Goal: Information Seeking & Learning: Learn about a topic

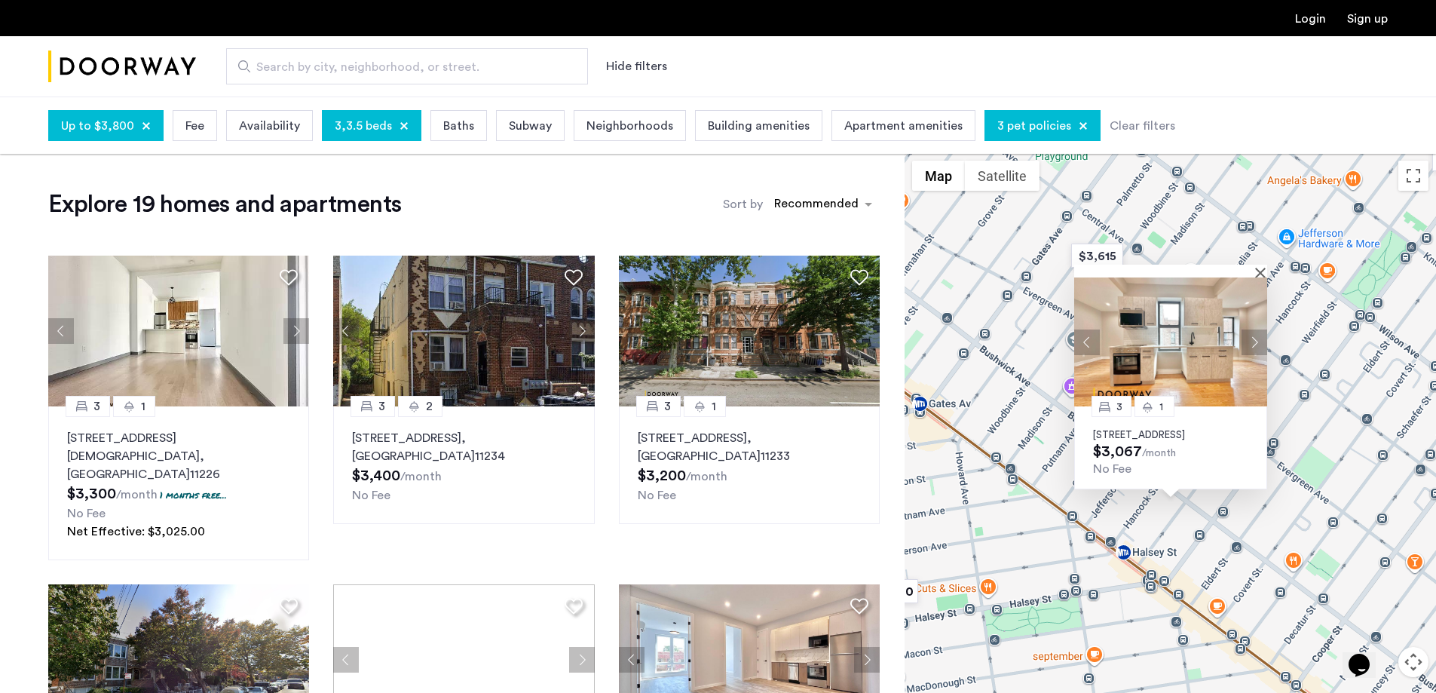
click at [449, 130] on span "Baths" at bounding box center [458, 126] width 31 height 18
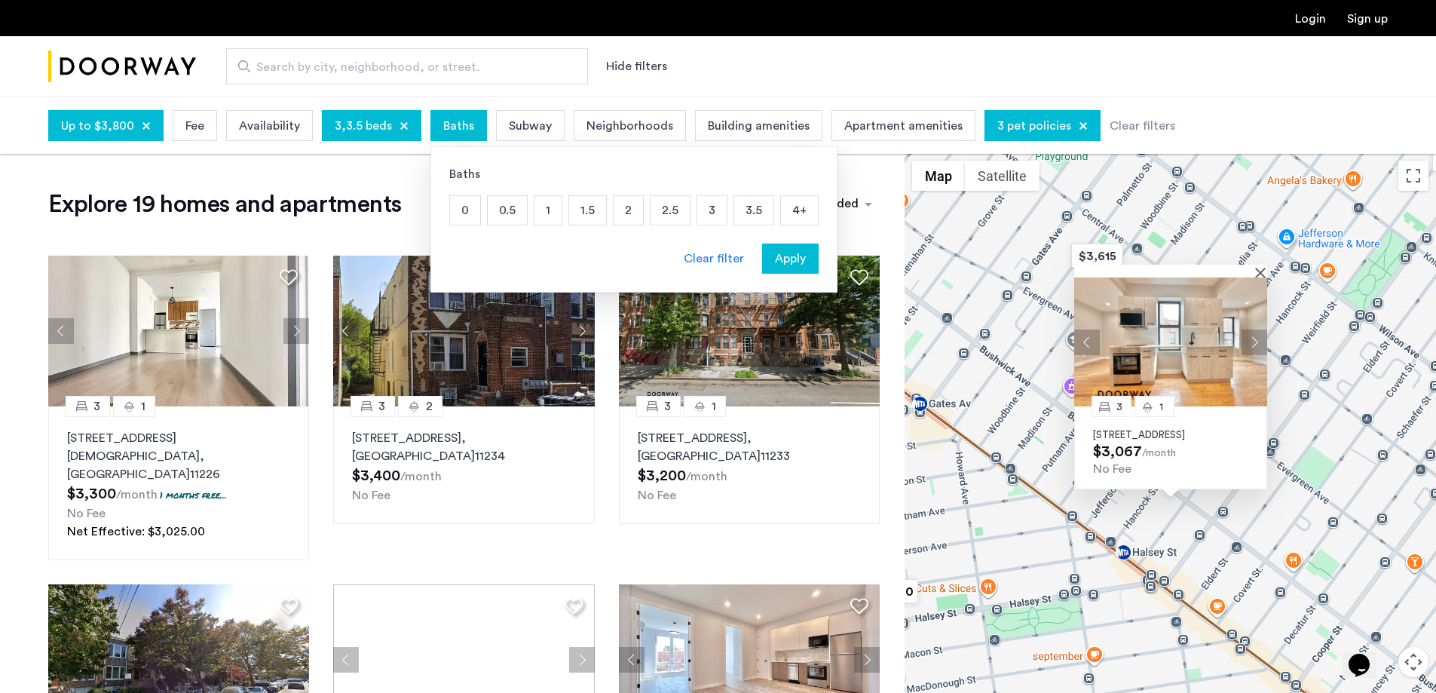
click at [557, 210] on div "1" at bounding box center [548, 210] width 29 height 30
click at [542, 207] on p "1" at bounding box center [547, 210] width 27 height 29
click at [581, 219] on p "1.5" at bounding box center [587, 210] width 37 height 29
click at [801, 255] on div "Apply" at bounding box center [789, 258] width 47 height 18
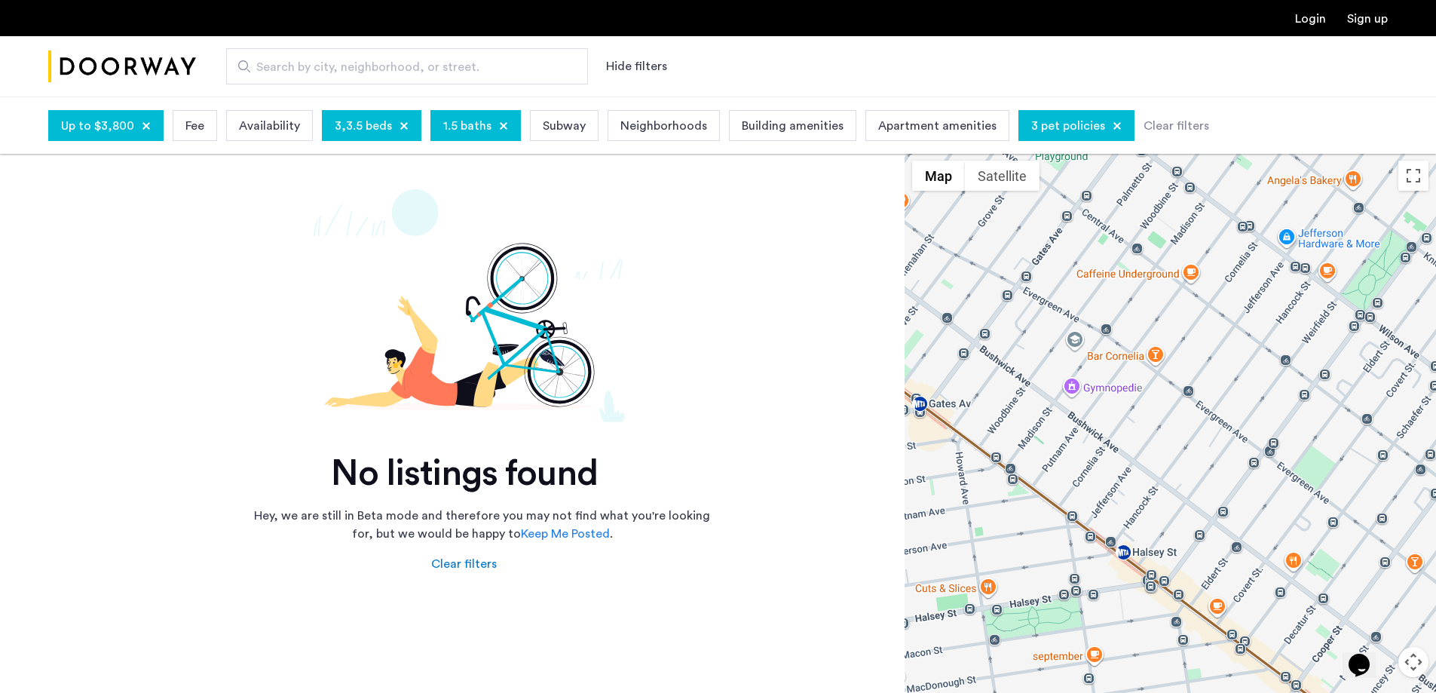
click at [465, 137] on div "1.5 baths" at bounding box center [475, 125] width 90 height 31
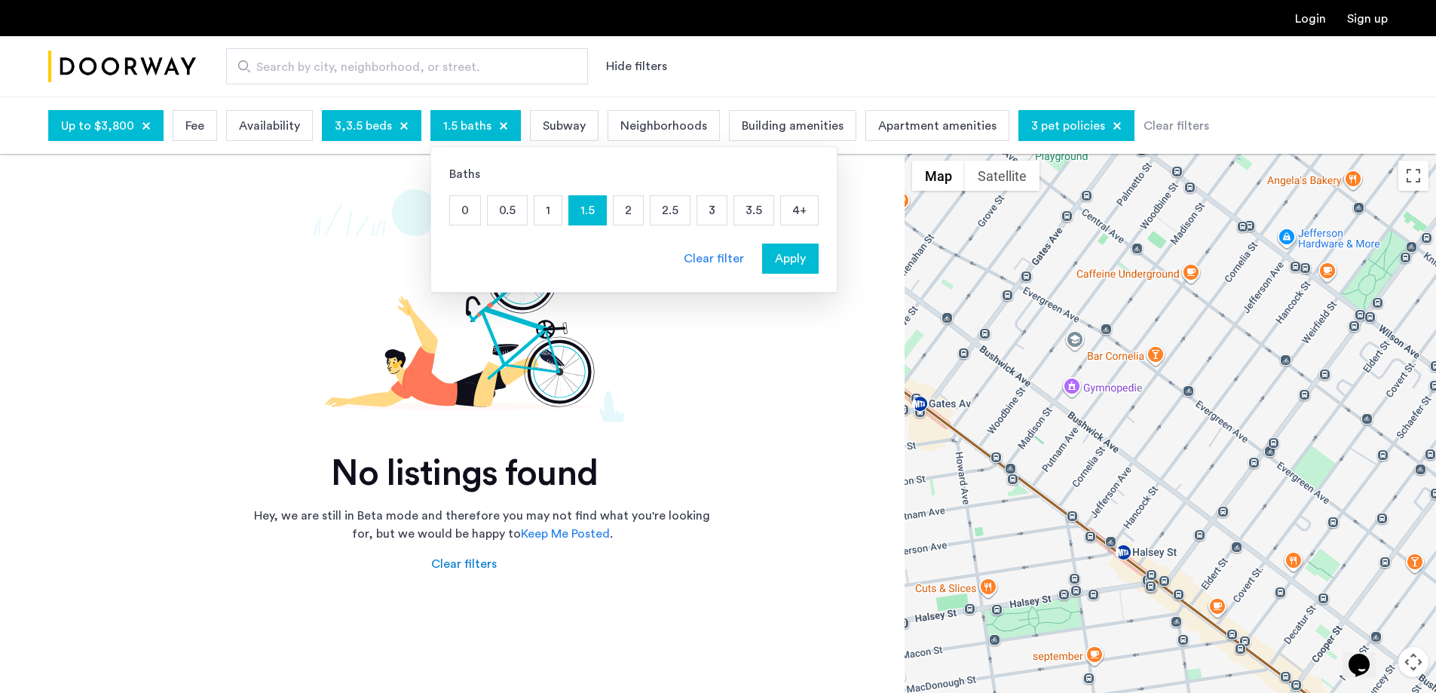
click at [613, 208] on p "2" at bounding box center [627, 210] width 29 height 29
click at [577, 207] on p "1.5" at bounding box center [587, 210] width 37 height 29
click at [788, 269] on button "Apply" at bounding box center [790, 258] width 57 height 30
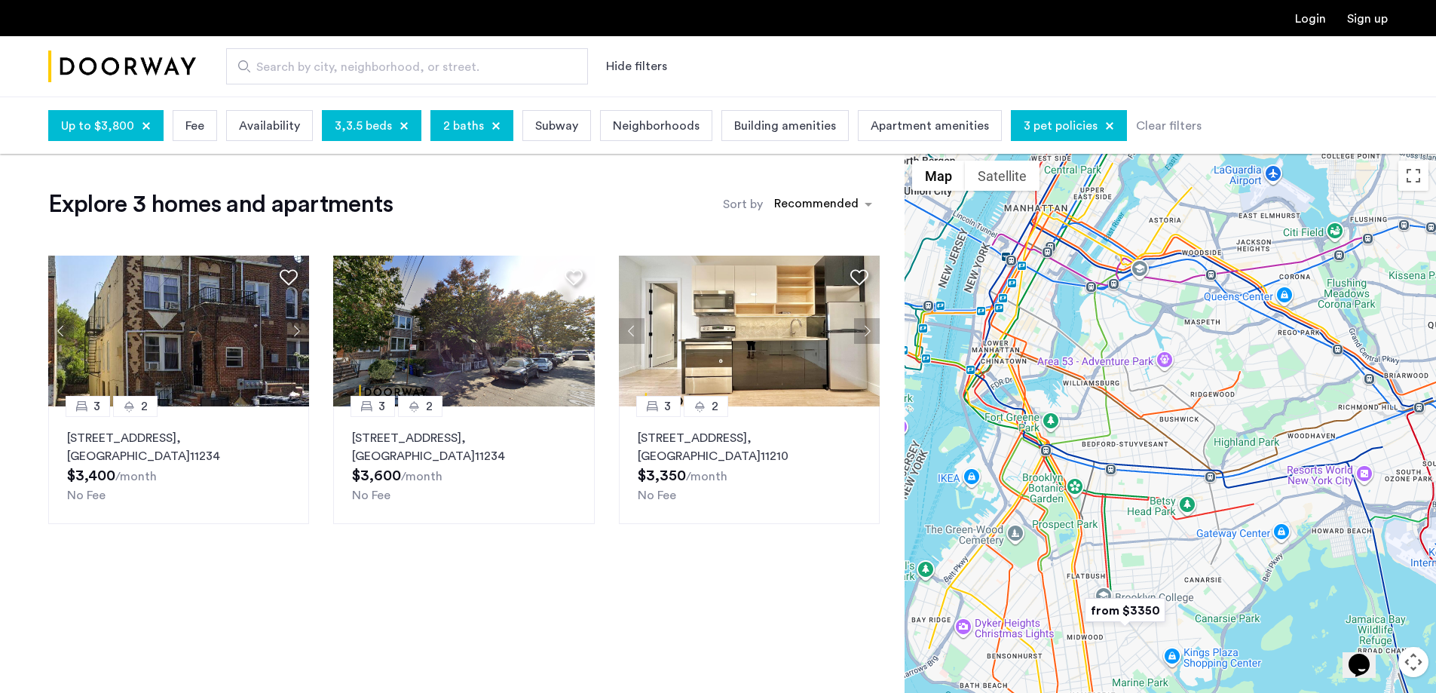
drag, startPoint x: 1238, startPoint y: 335, endPoint x: 1165, endPoint y: 506, distance: 185.8
click at [1164, 511] on div at bounding box center [1169, 451] width 531 height 596
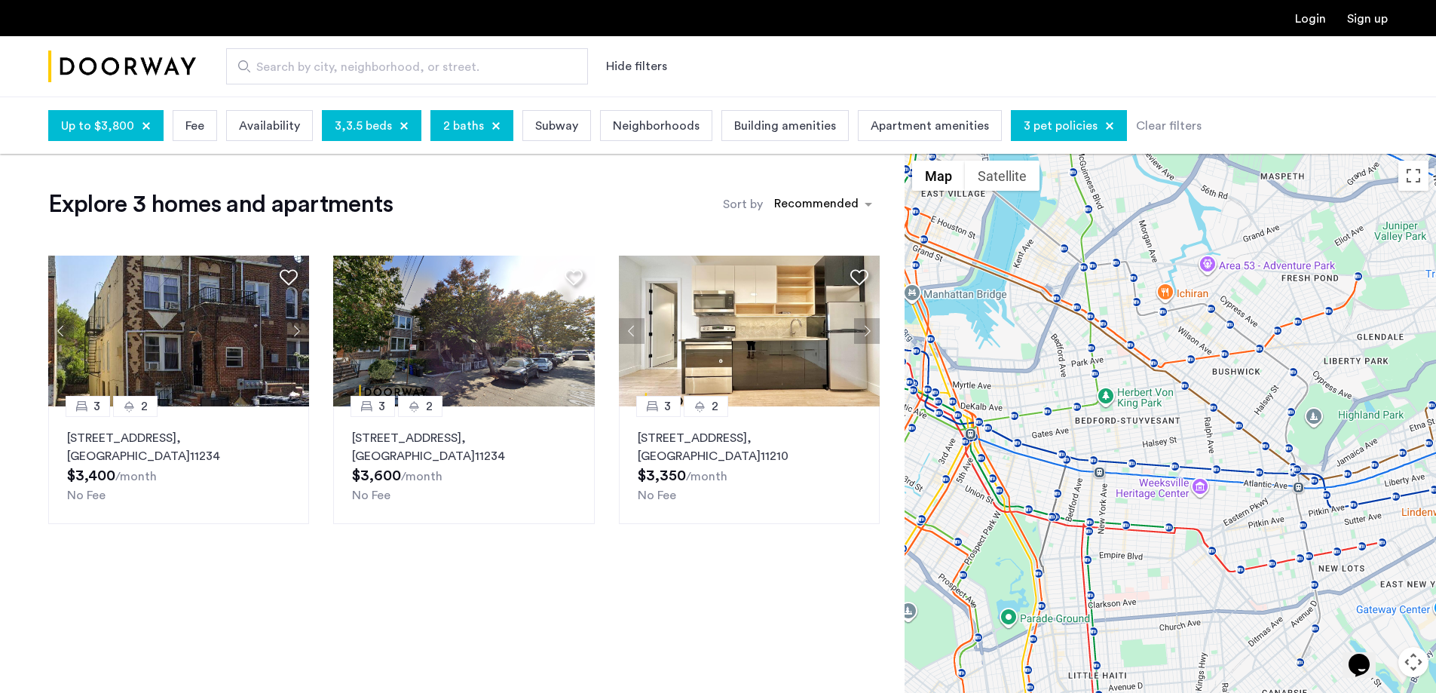
drag, startPoint x: 1183, startPoint y: 484, endPoint x: 1243, endPoint y: 502, distance: 62.2
click at [1243, 502] on div at bounding box center [1169, 451] width 531 height 596
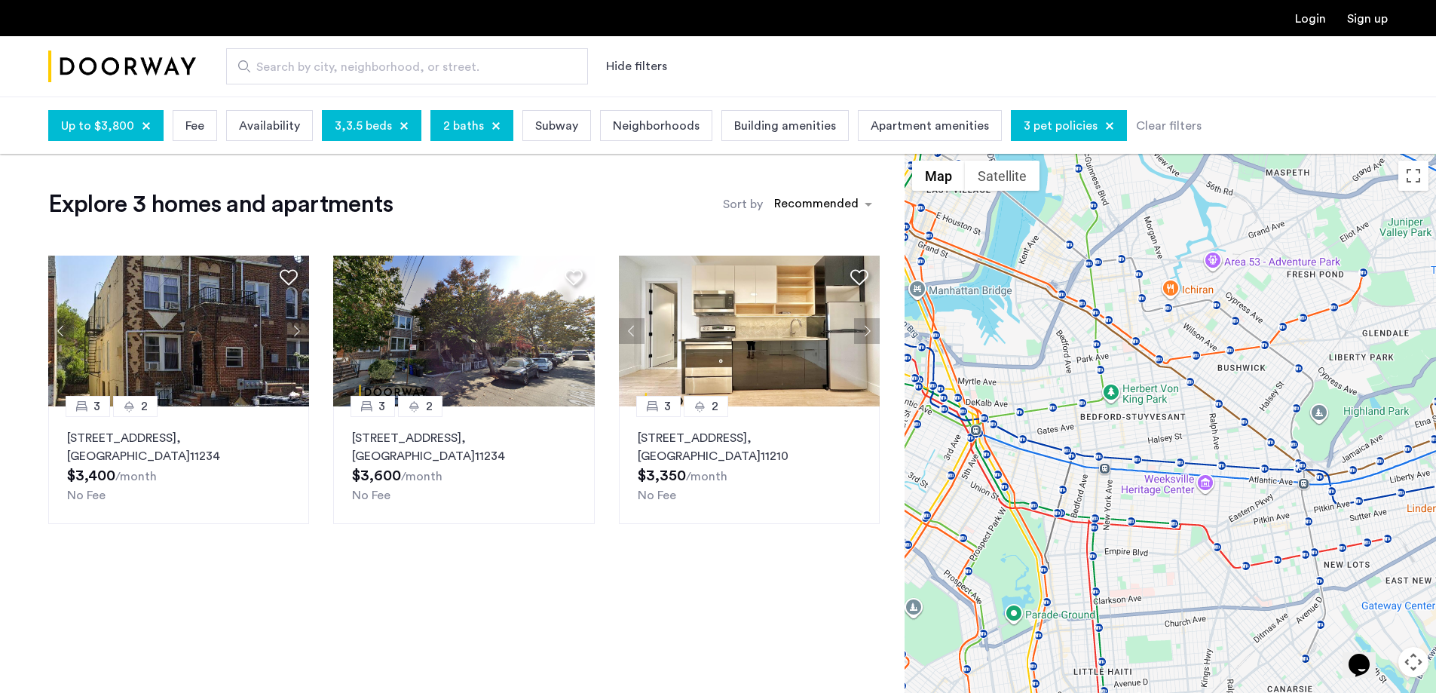
click at [493, 127] on div at bounding box center [495, 125] width 9 height 9
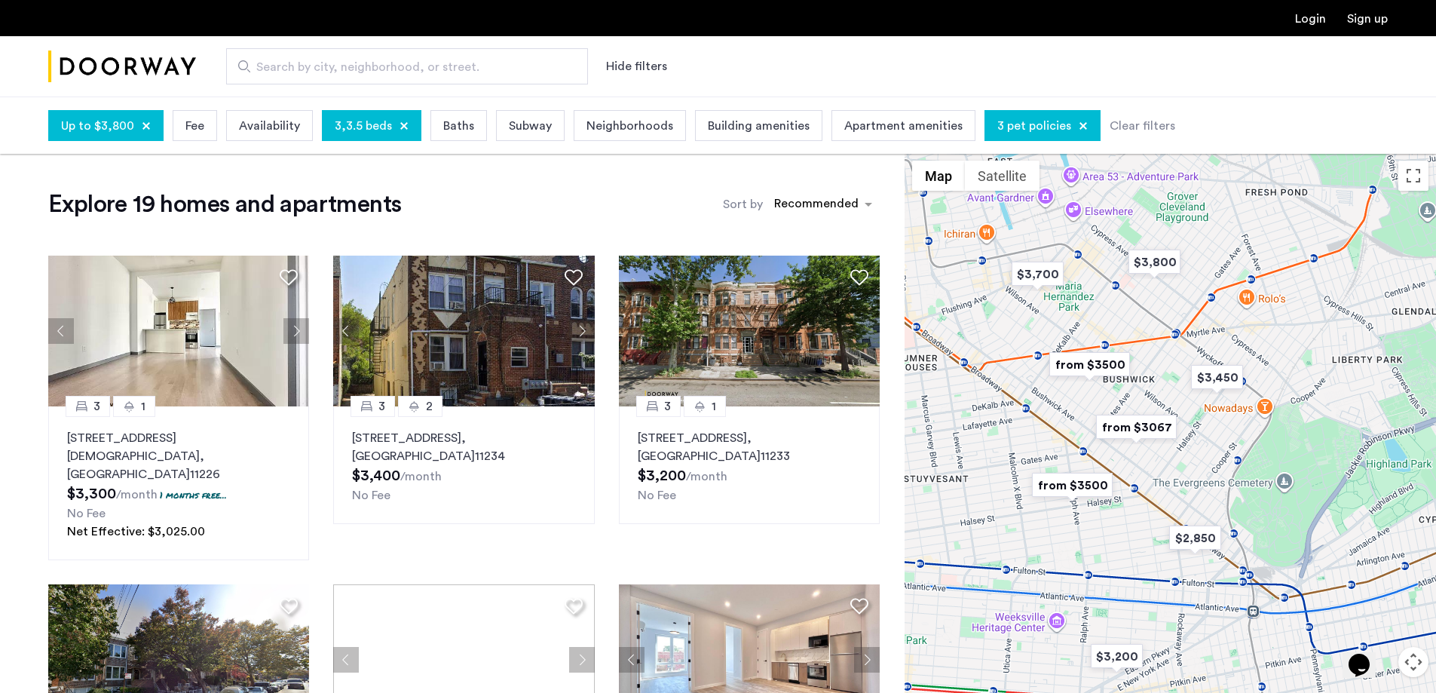
drag, startPoint x: 1165, startPoint y: 268, endPoint x: 1063, endPoint y: 418, distance: 182.3
click at [1063, 418] on div at bounding box center [1169, 451] width 531 height 596
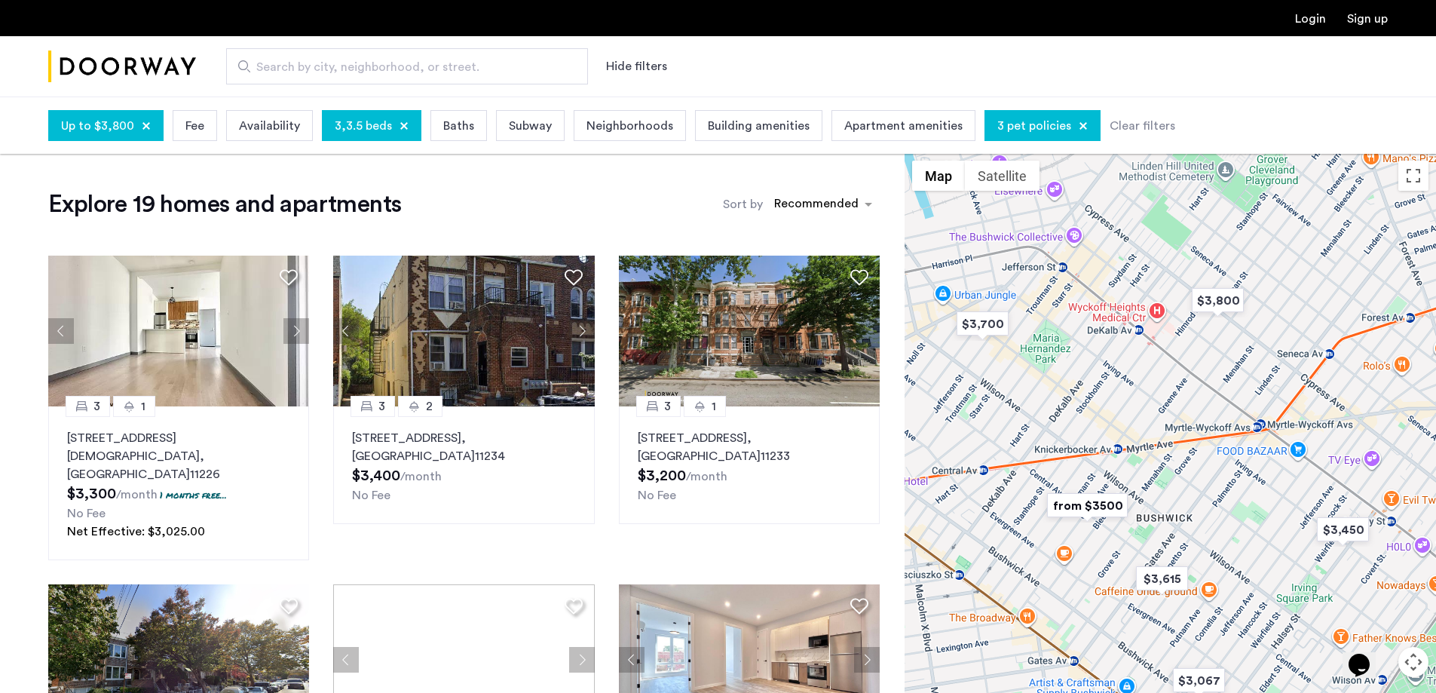
drag, startPoint x: 1161, startPoint y: 314, endPoint x: 1222, endPoint y: 344, distance: 67.8
click at [1222, 344] on div at bounding box center [1169, 451] width 531 height 596
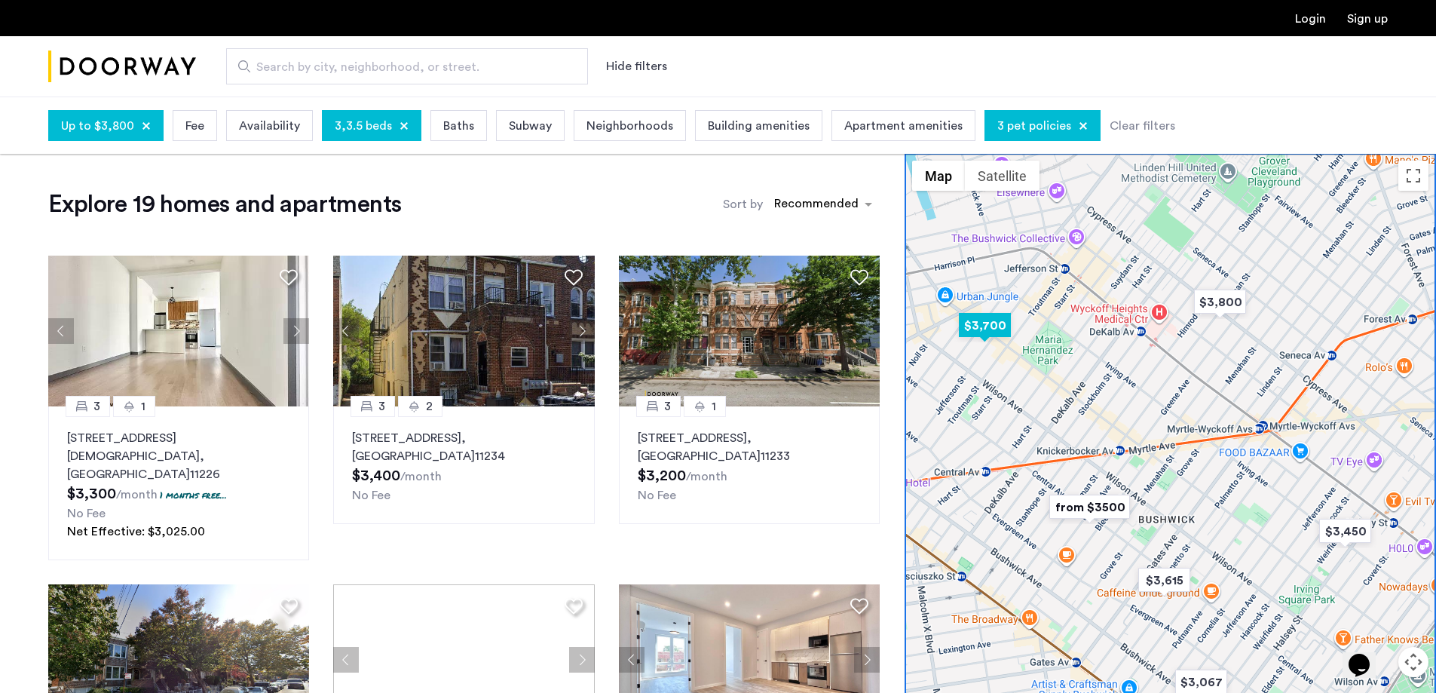
click at [973, 329] on img "$3,700" at bounding box center [985, 325] width 64 height 34
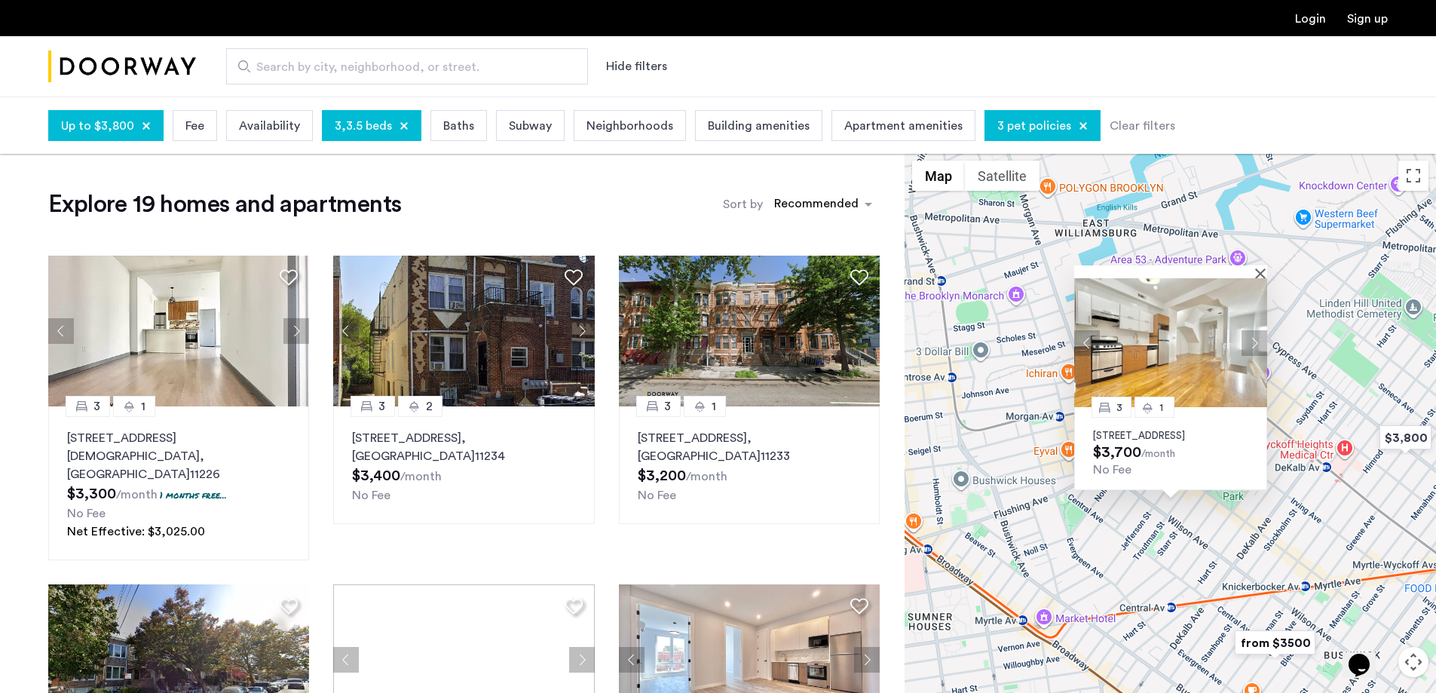
click at [1167, 350] on img at bounding box center [1170, 342] width 193 height 129
click at [1263, 268] on button "Close" at bounding box center [1263, 273] width 11 height 11
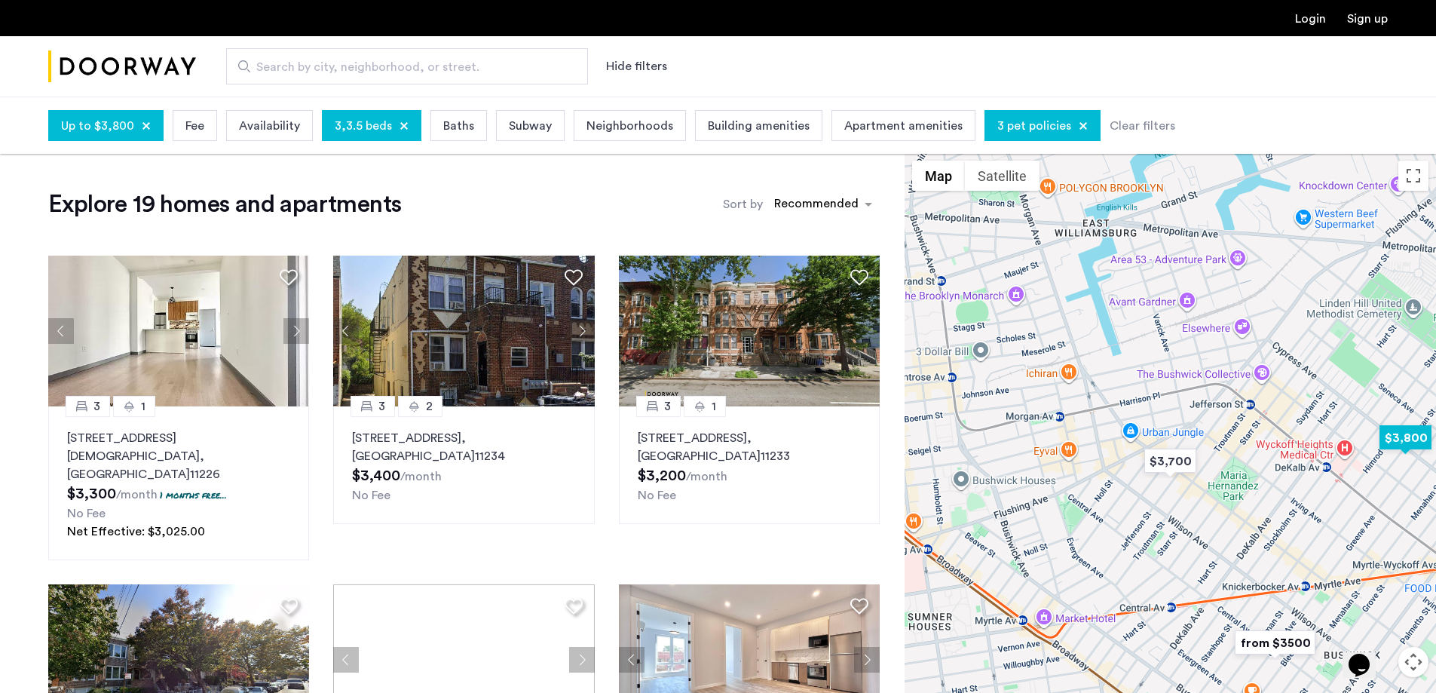
click at [1420, 437] on img "$3,800" at bounding box center [1405, 438] width 64 height 34
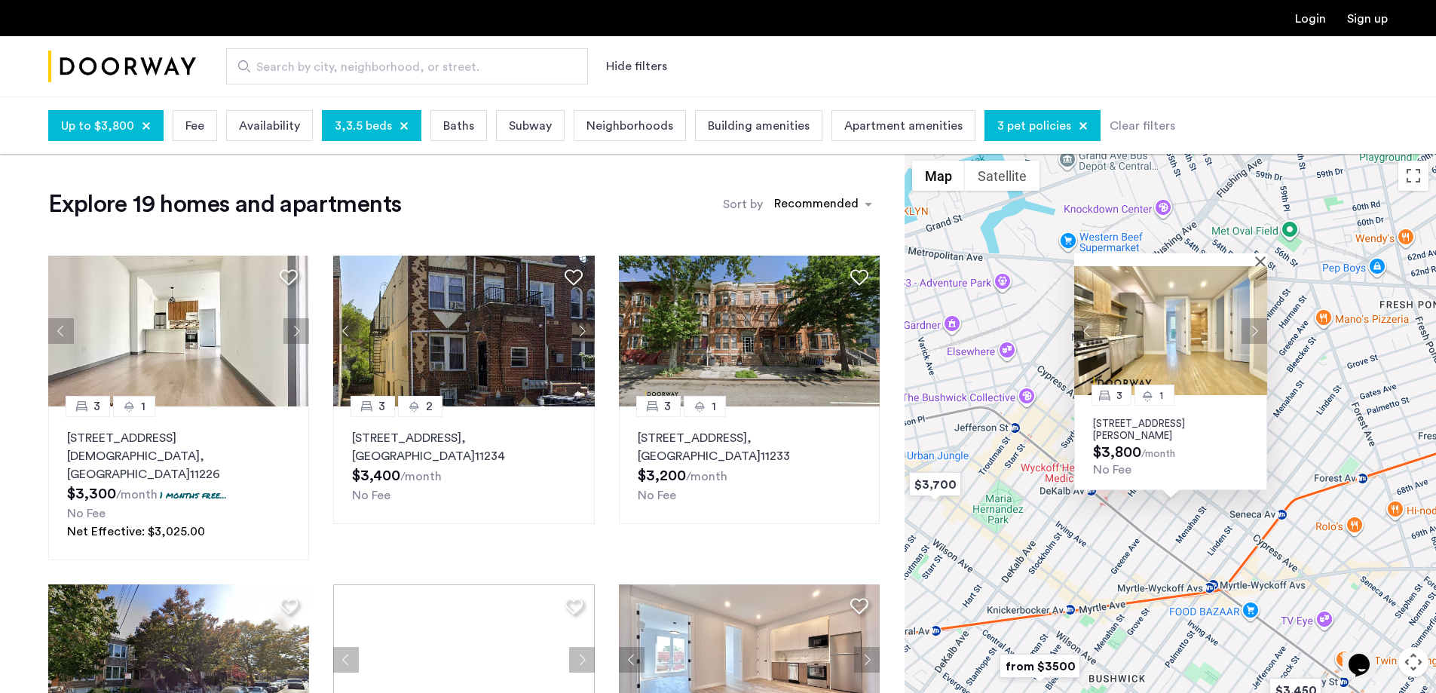
click at [1183, 334] on img at bounding box center [1170, 330] width 193 height 129
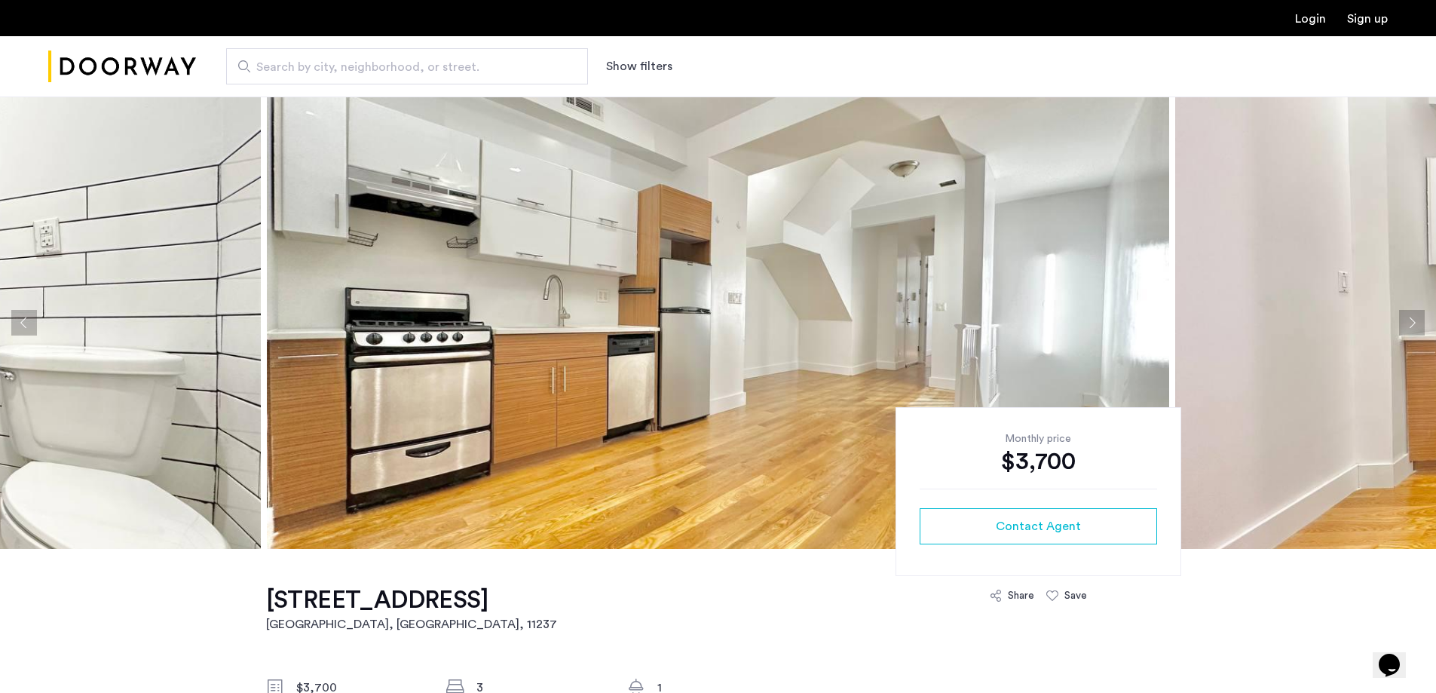
scroll to position [301, 0]
